Goal: Task Accomplishment & Management: Complete application form

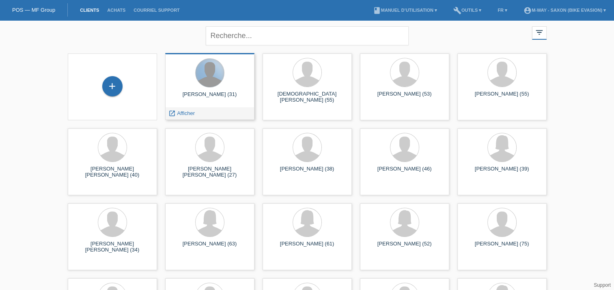
click at [211, 83] on div at bounding box center [209, 73] width 28 height 28
click at [186, 114] on span "Afficher" at bounding box center [186, 113] width 18 height 6
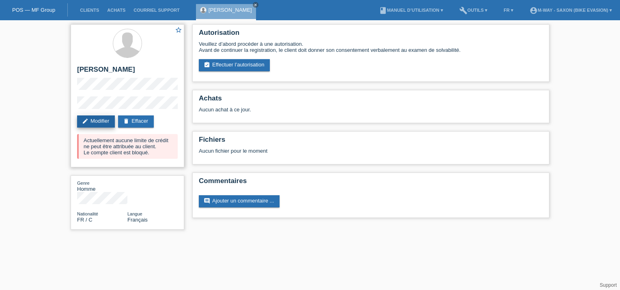
click at [101, 120] on link "edit Modifier" at bounding box center [96, 122] width 38 height 12
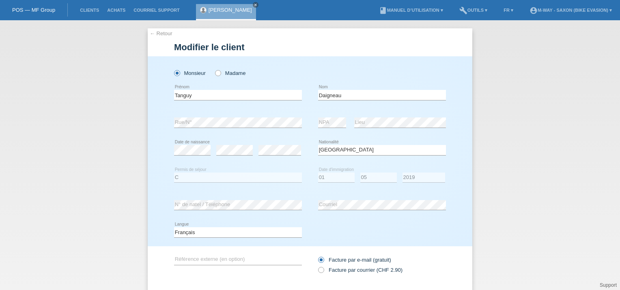
select select "FR"
select select "C"
select select "01"
select select "05"
select select "2019"
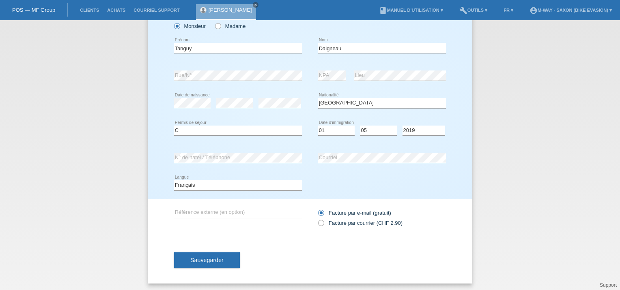
scroll to position [48, 0]
click at [217, 252] on button "Sauvegarder" at bounding box center [207, 258] width 66 height 15
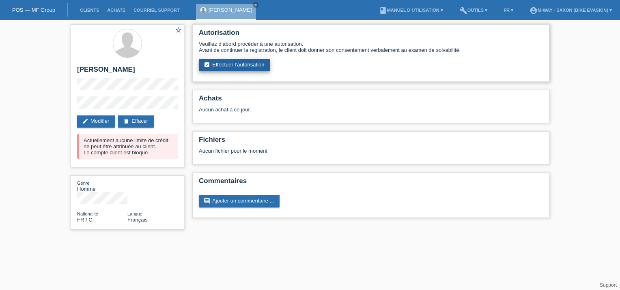
click at [229, 67] on link "assignment_turned_in Effectuer l’autorisation" at bounding box center [234, 65] width 71 height 12
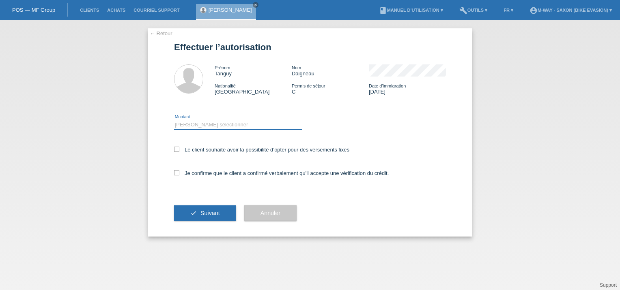
click at [197, 125] on select "Veuillez sélectionner CHF 1.00 - CHF 499.00 CHF 500.00 - CHF 1'999.00 CHF 2'000…" at bounding box center [238, 125] width 128 height 10
select select "3"
click at [174, 120] on select "Veuillez sélectionner CHF 1.00 - CHF 499.00 CHF 500.00 - CHF 1'999.00 CHF 2'000…" at bounding box center [238, 125] width 128 height 10
click at [175, 148] on icon at bounding box center [176, 149] width 5 height 5
click at [175, 148] on input "Le client souhaite avoir la possibilité d’opter pour des versements fixes" at bounding box center [176, 149] width 5 height 5
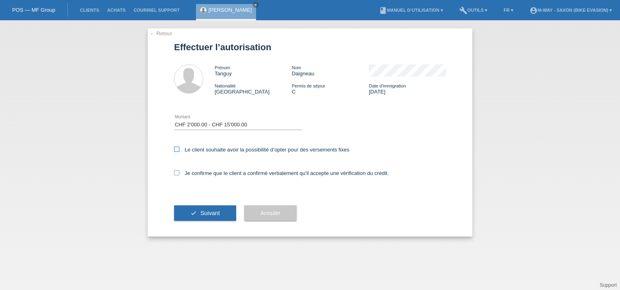
checkbox input "true"
click at [175, 174] on icon at bounding box center [176, 172] width 5 height 5
click at [175, 174] on input "Je confirme que le client a confirmé verbalement qu'il accepte une vérification…" at bounding box center [176, 172] width 5 height 5
checkbox input "true"
click at [208, 211] on span "Suivant" at bounding box center [209, 213] width 19 height 6
